Goal: Information Seeking & Learning: Learn about a topic

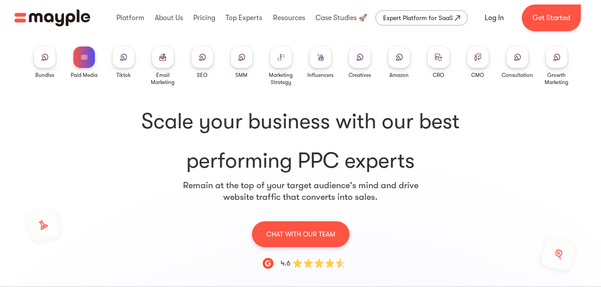
click at [280, 56] on img at bounding box center [280, 57] width 7 height 7
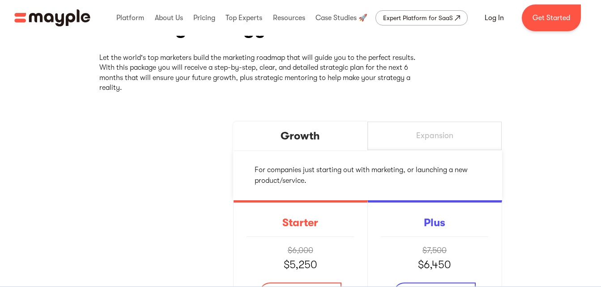
scroll to position [119, 0]
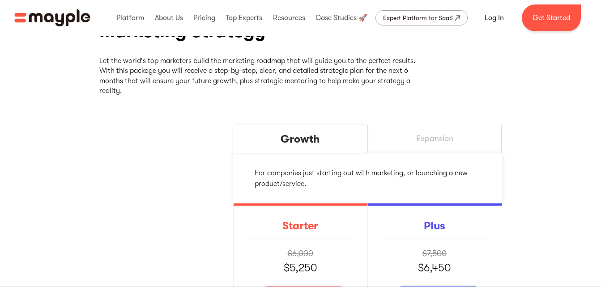
click at [67, 18] on img "home" at bounding box center [52, 17] width 76 height 17
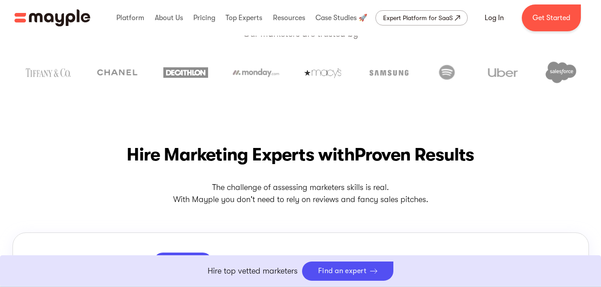
scroll to position [268, 0]
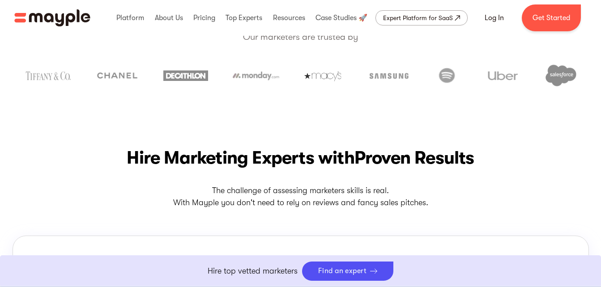
drag, startPoint x: 242, startPoint y: 73, endPoint x: 223, endPoint y: 104, distance: 36.2
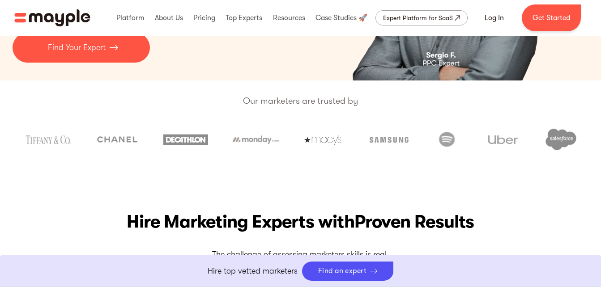
scroll to position [224, 0]
